Goal: Task Accomplishment & Management: Use online tool/utility

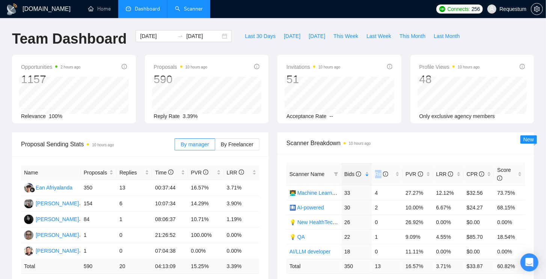
click at [187, 12] on link "Scanner" at bounding box center [189, 9] width 28 height 6
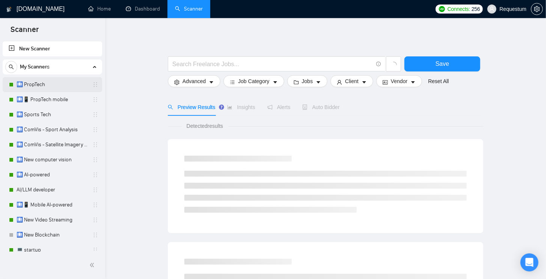
click at [30, 88] on link "🛄 PropTech" at bounding box center [52, 84] width 71 height 15
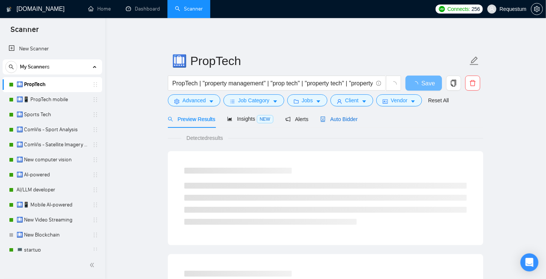
click at [346, 119] on span "Auto Bidder" at bounding box center [338, 119] width 37 height 6
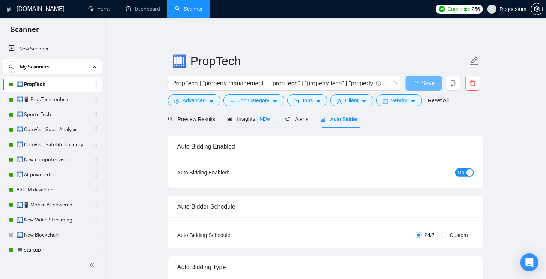
checkbox input "true"
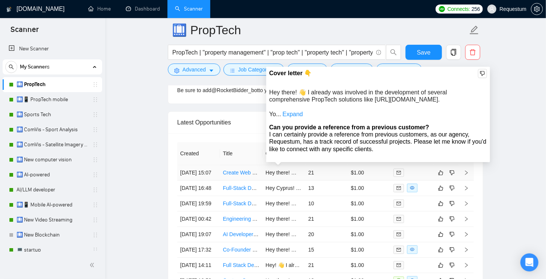
scroll to position [1897, 0]
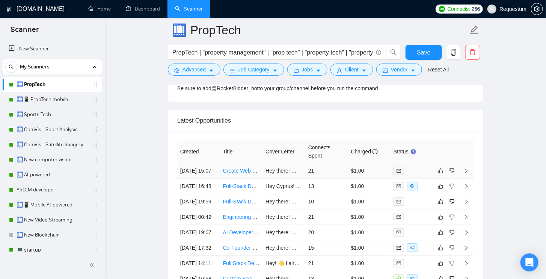
click at [253, 168] on link "Create Web Based Software to manage property vacancies" at bounding box center [292, 171] width 139 height 6
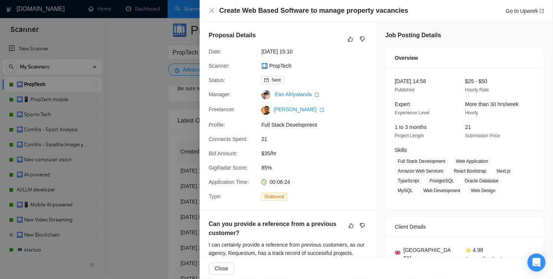
click at [153, 146] on div at bounding box center [276, 139] width 553 height 279
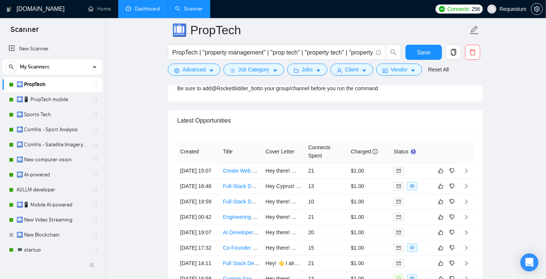
click at [143, 12] on link "Dashboard" at bounding box center [143, 9] width 34 height 6
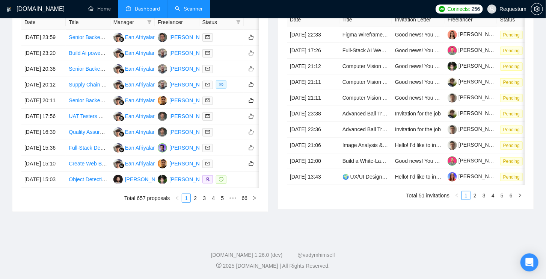
scroll to position [300, 0]
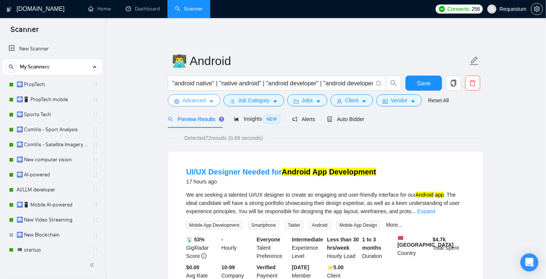
click at [207, 100] on button "Advanced" at bounding box center [194, 100] width 53 height 12
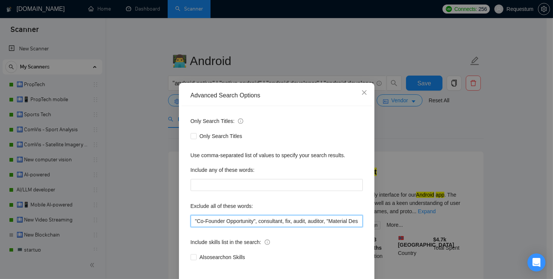
click at [191, 219] on input ""Co-Founder Opportunity", consultant, fix, audit, auditor, "Material Design", A…" at bounding box center [276, 221] width 172 height 12
paste input "(Freelancers only)"
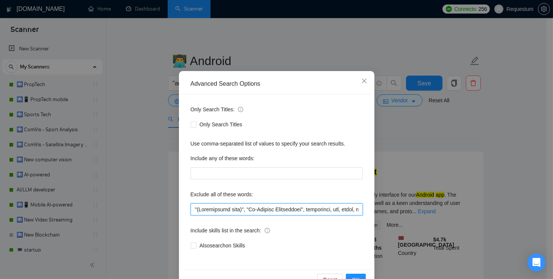
scroll to position [33, 0]
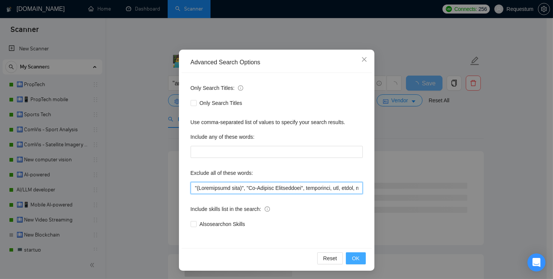
type input ""(Freelancers only)", "Co-Founder Opportunity", consultant, fix, audit, auditor…"
click at [352, 255] on span "OK" at bounding box center [356, 258] width 8 height 8
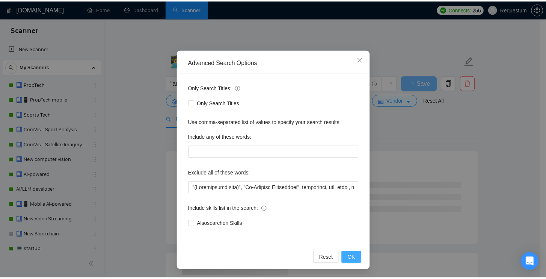
scroll to position [0, 0]
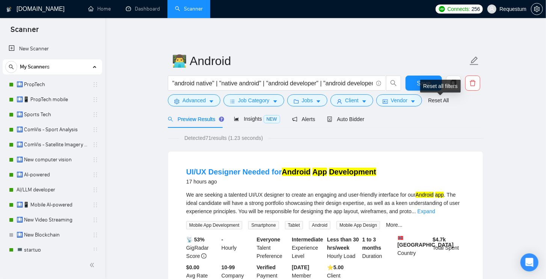
click at [429, 84] on div "Reset all filters" at bounding box center [440, 86] width 41 height 13
click at [414, 82] on button "Save" at bounding box center [424, 83] width 36 height 15
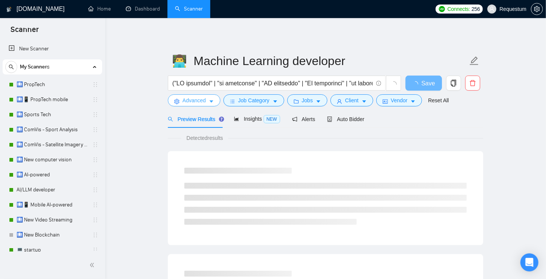
click at [202, 98] on span "Advanced" at bounding box center [194, 100] width 23 height 8
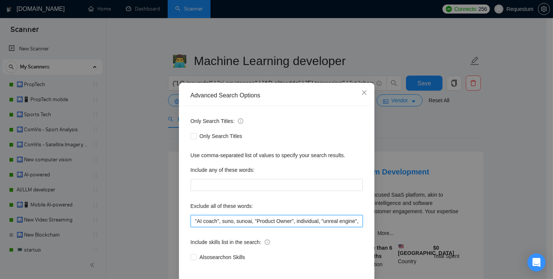
click at [190, 219] on input ""AI coach", suno, sunoai, "Product Owner", individual, "unreal engine", Windsur…" at bounding box center [276, 221] width 172 height 12
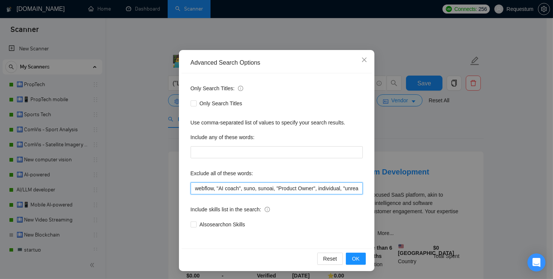
scroll to position [33, 0]
type input "webflow, "AI coach", suno, sunoai, "Product Owner", individual, "unreal engine"…"
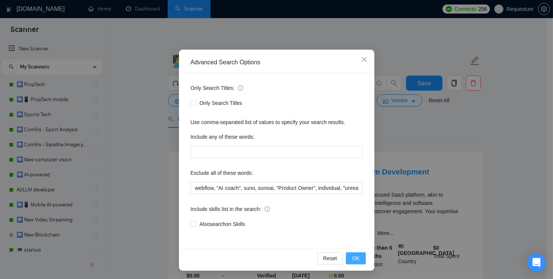
click at [350, 252] on button "OK" at bounding box center [356, 258] width 20 height 12
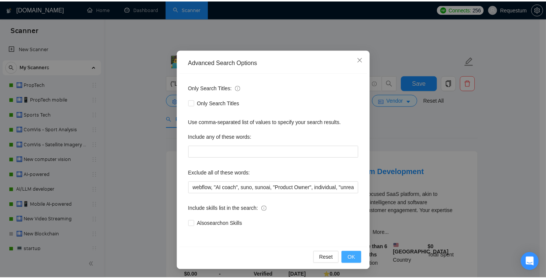
scroll to position [0, 0]
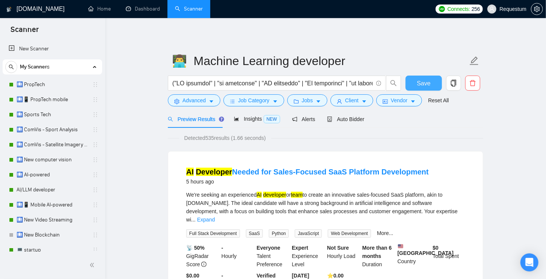
click at [416, 83] on button "Save" at bounding box center [424, 83] width 36 height 15
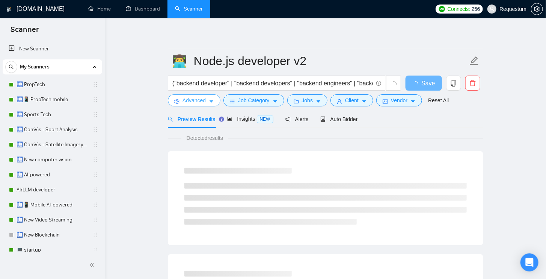
click at [214, 100] on icon "caret-down" at bounding box center [211, 101] width 5 height 5
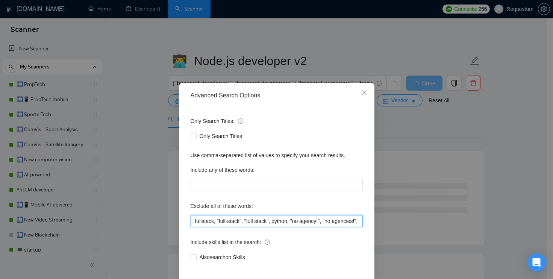
click at [190, 224] on input "fullstack, "full-stack", "full stack", python, "no agency!", "no agencies!", Un…" at bounding box center [276, 221] width 172 height 12
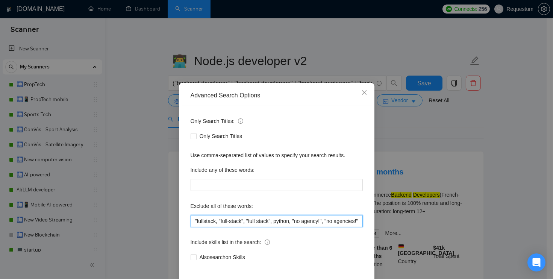
paste input "Adobe Commerce"
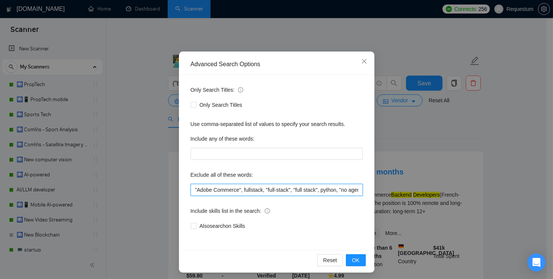
scroll to position [33, 0]
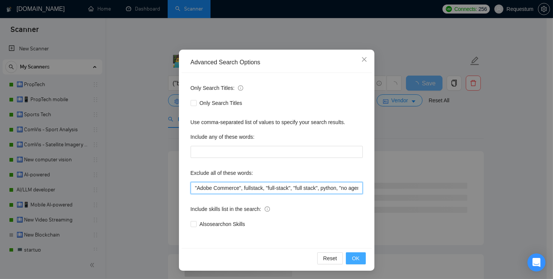
type input ""Adobe Commerce", fullstack, "full-stack", "full stack", python, "no agency!", …"
click at [352, 257] on span "OK" at bounding box center [356, 258] width 8 height 8
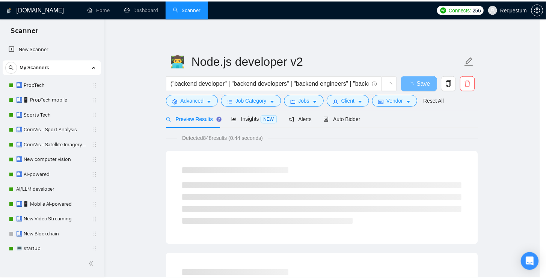
scroll to position [0, 0]
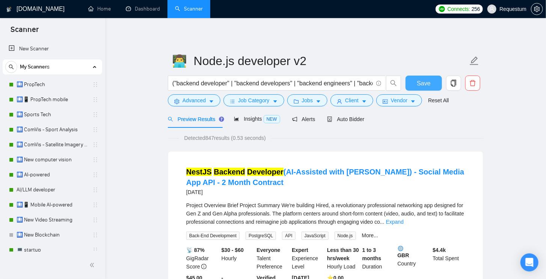
click at [417, 86] on button "Save" at bounding box center [424, 83] width 36 height 15
click at [421, 84] on span "Save" at bounding box center [424, 83] width 14 height 9
